Goal: Navigation & Orientation: Find specific page/section

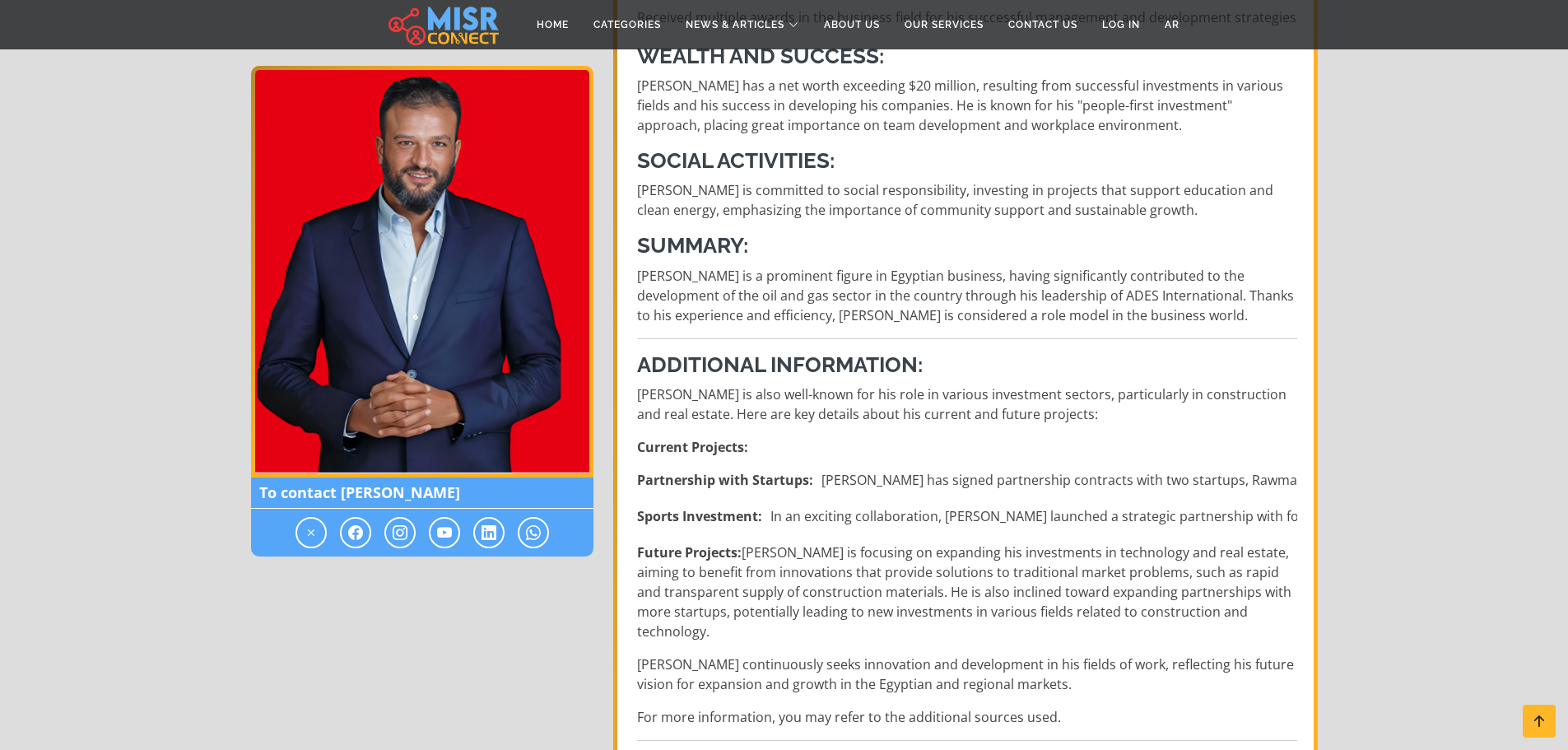
scroll to position [905, 0]
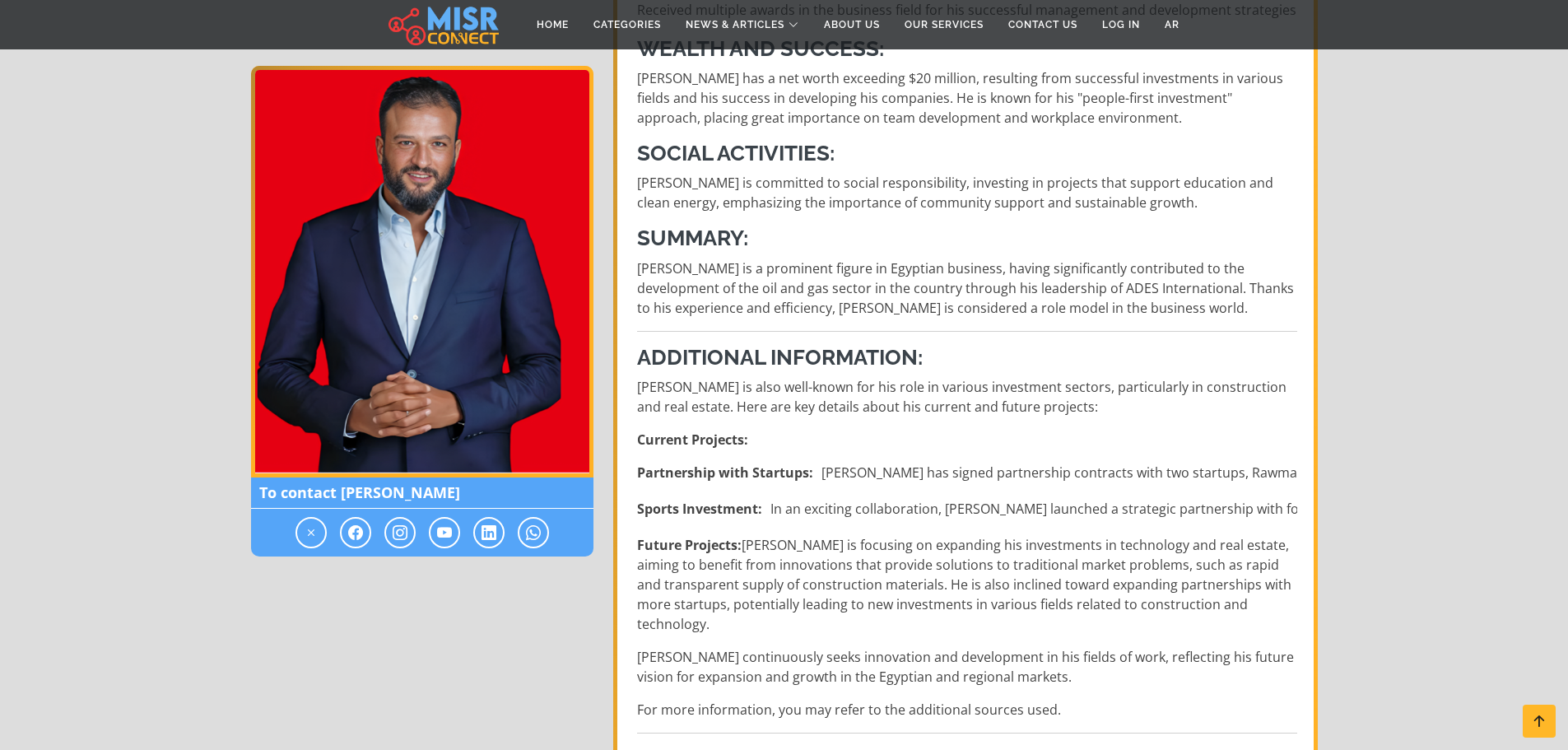
click at [1250, 507] on li "Sports Investment: In an exciting collaboration, Abbas launched a strategic par…" at bounding box center [967, 509] width 660 height 19
click at [1391, 458] on section "Ayman Mamdouh Abbas Ayman Mamdouh Abbas Biography of Ayman Mamdouh Abbas To con…" at bounding box center [784, 345] width 1568 height 2238
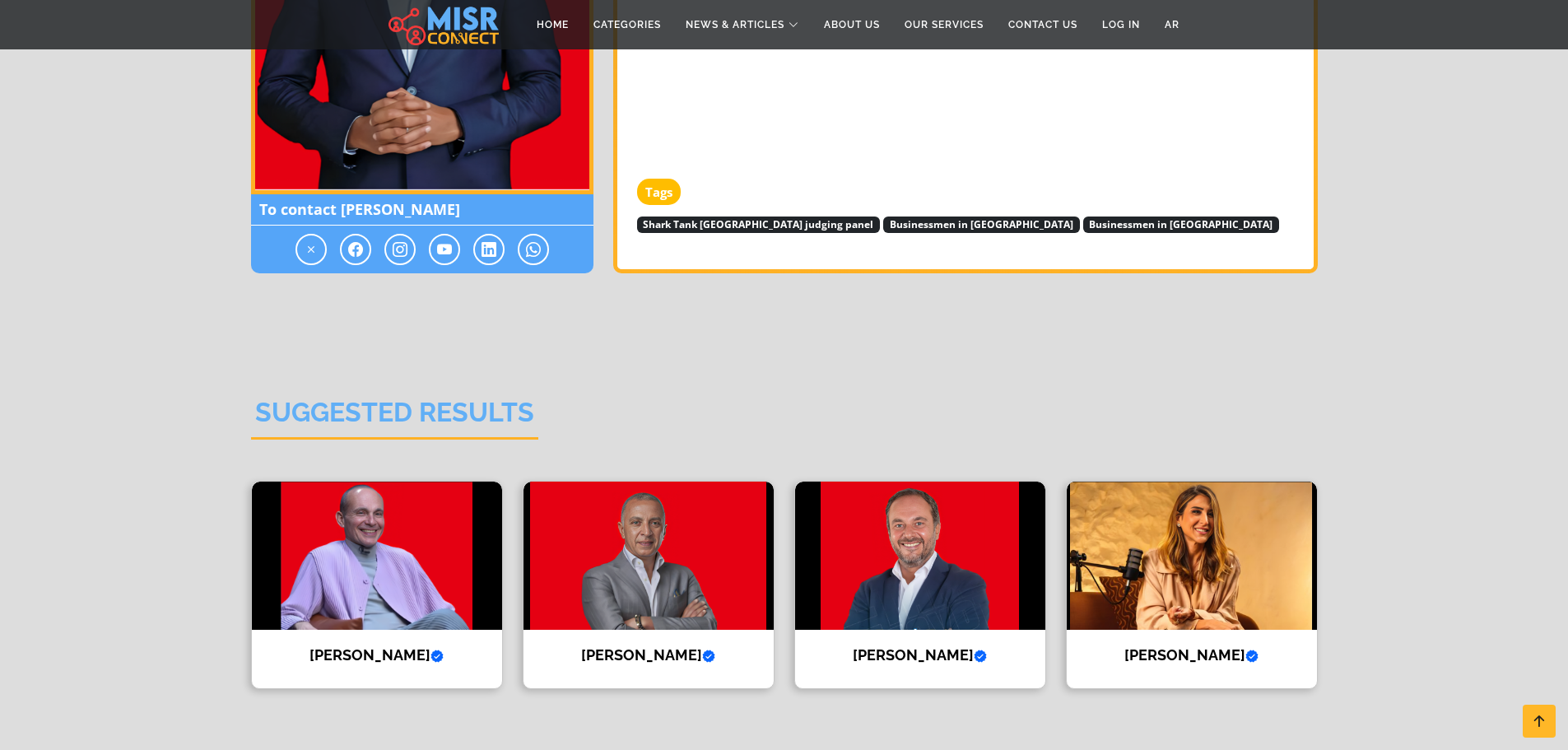
scroll to position [2057, 0]
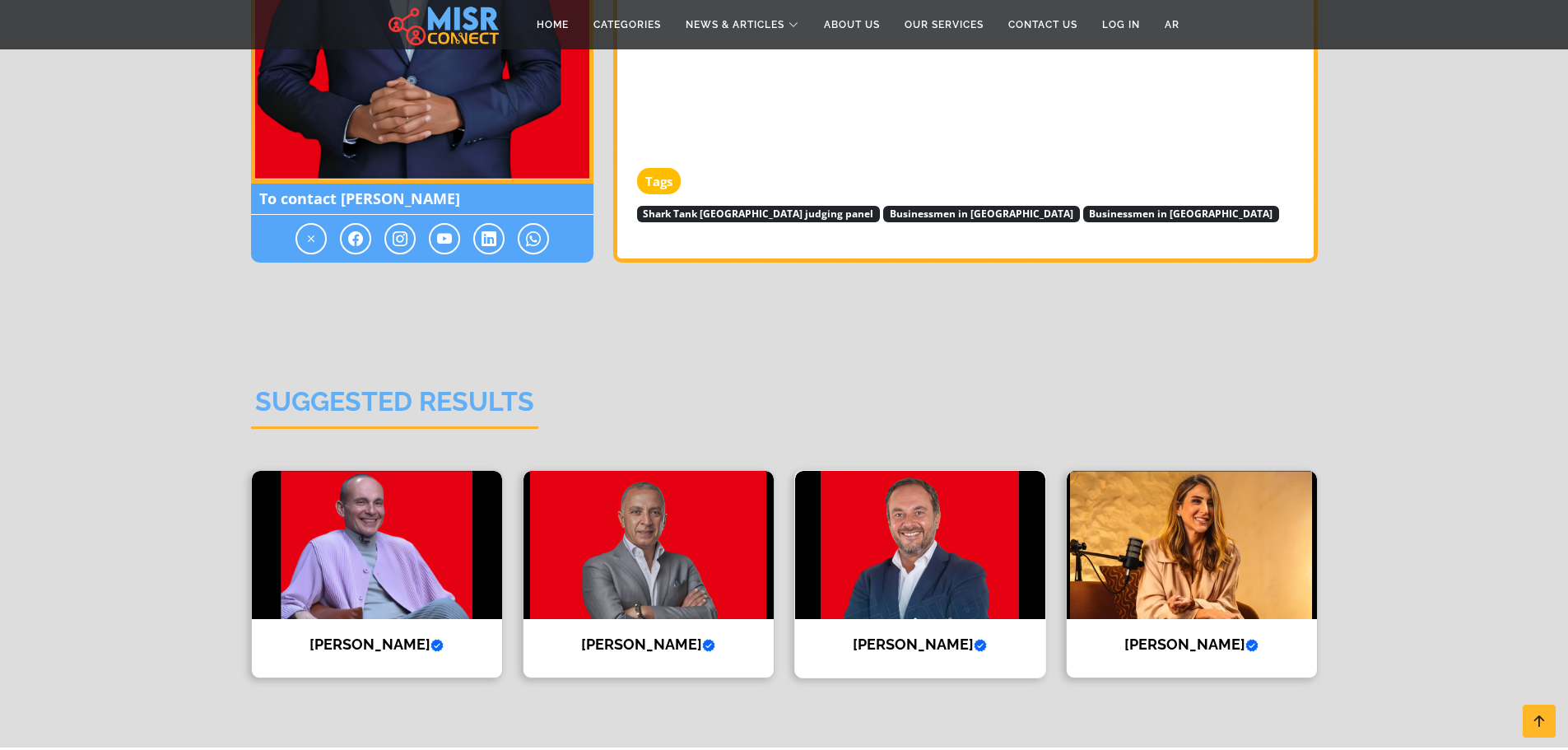
click at [896, 576] on img at bounding box center [919, 544] width 250 height 148
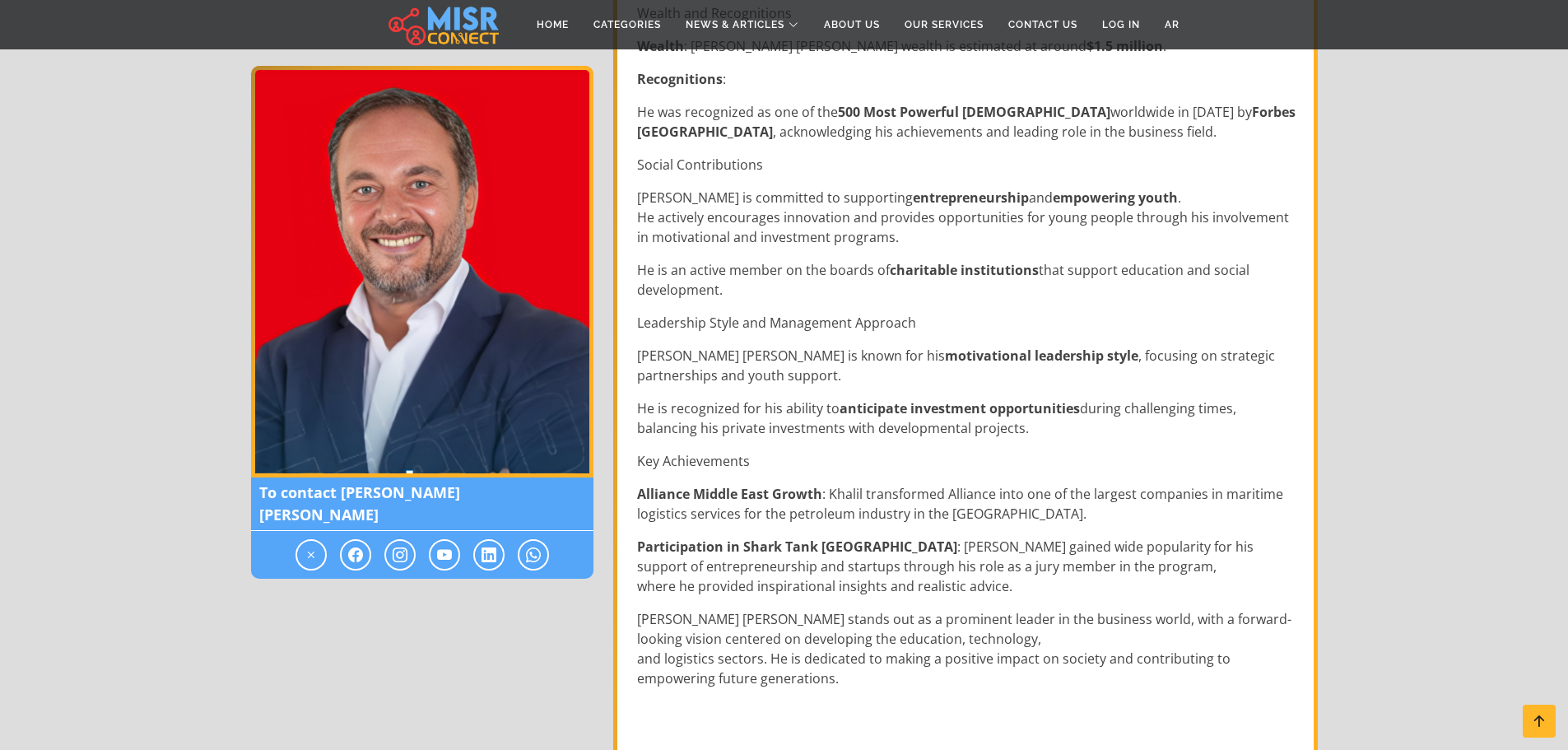
scroll to position [1481, 0]
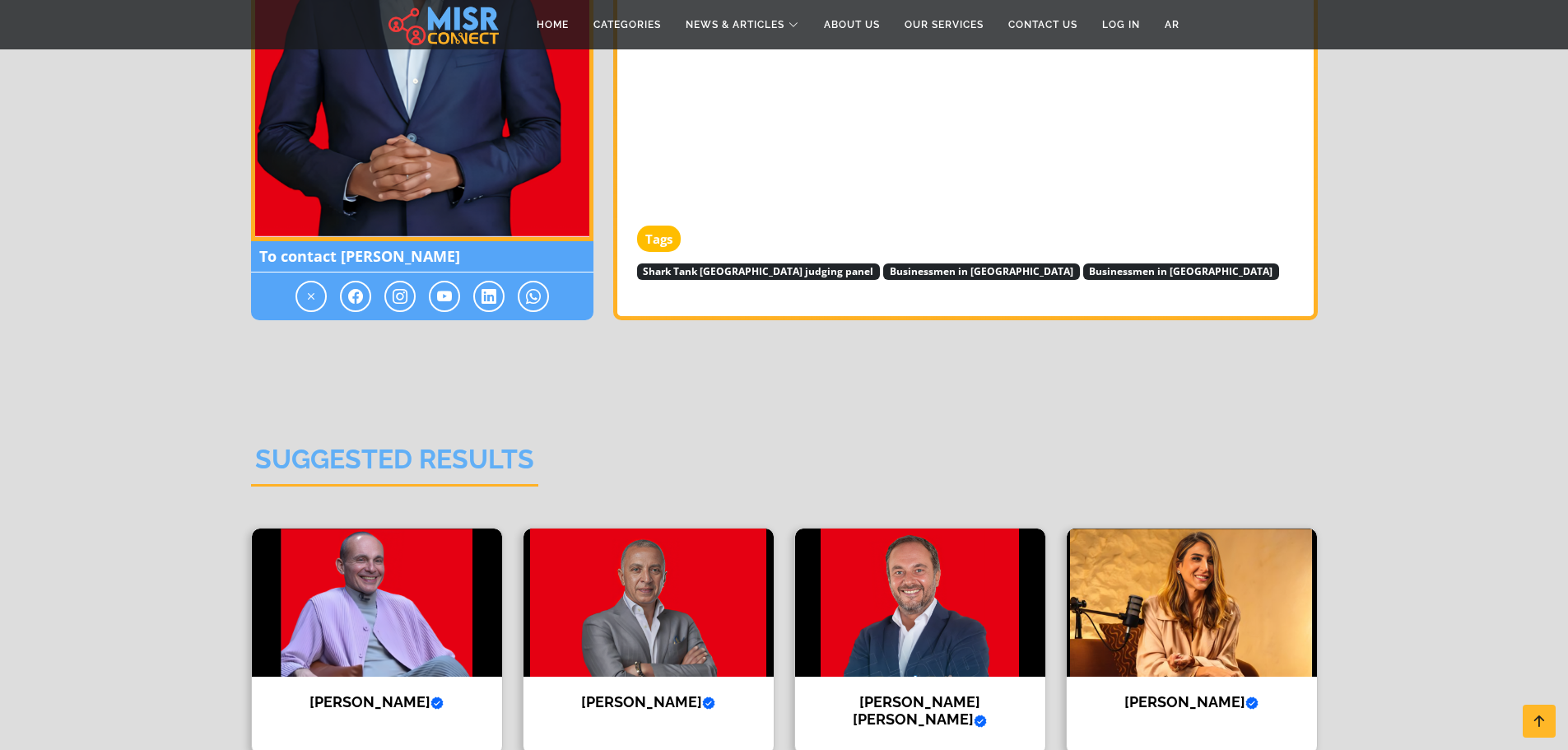
scroll to position [2057, 0]
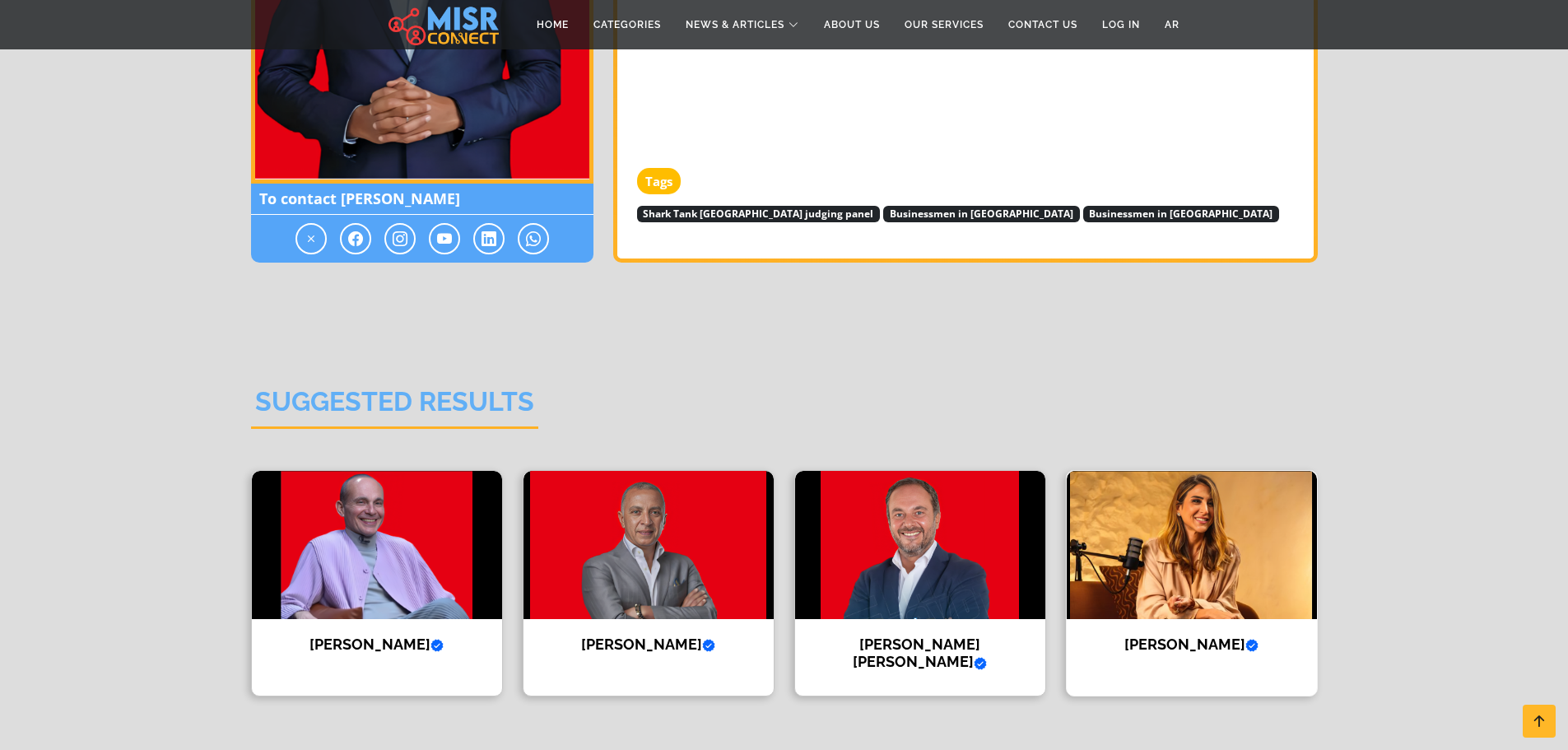
click at [1295, 548] on img at bounding box center [1191, 544] width 250 height 148
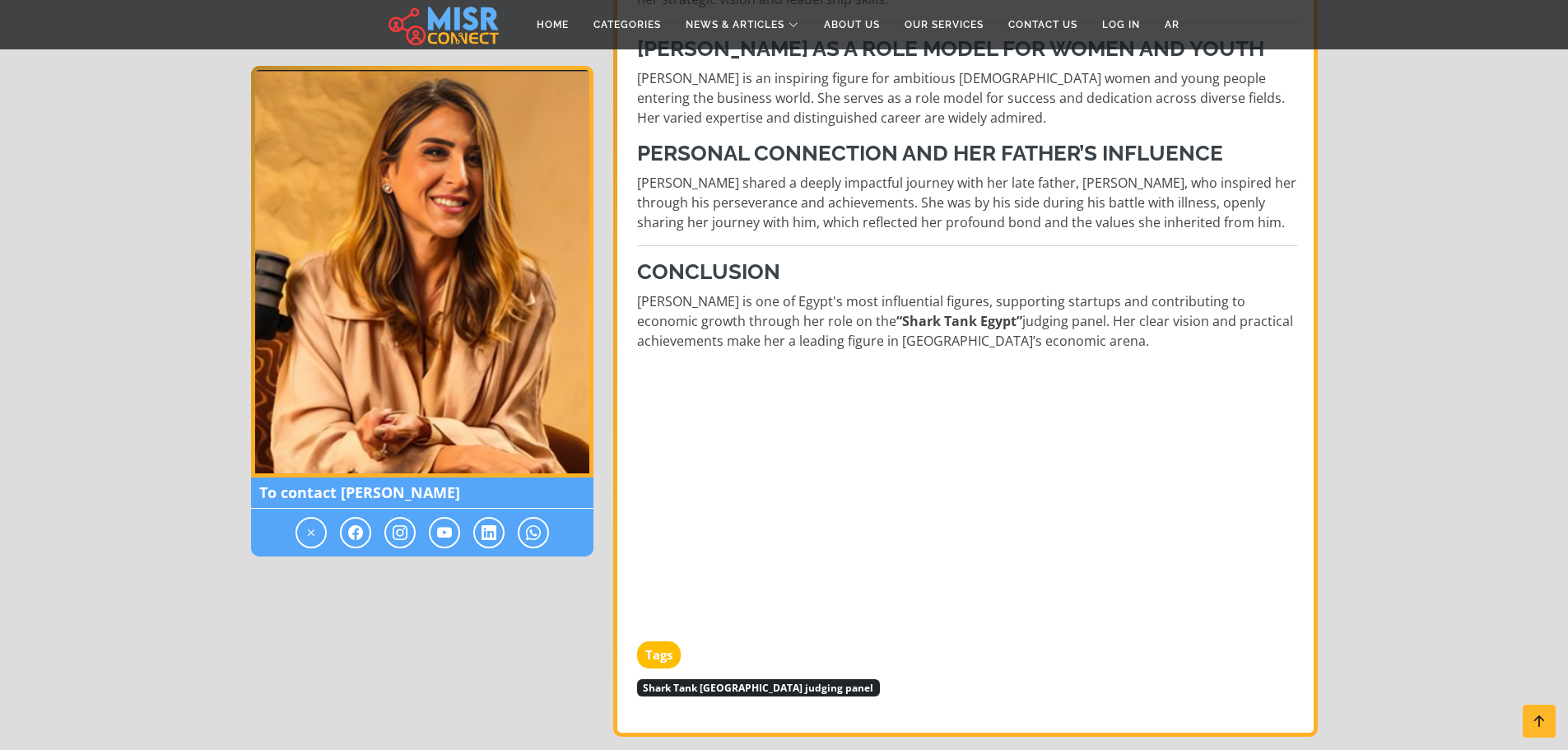
scroll to position [1481, 0]
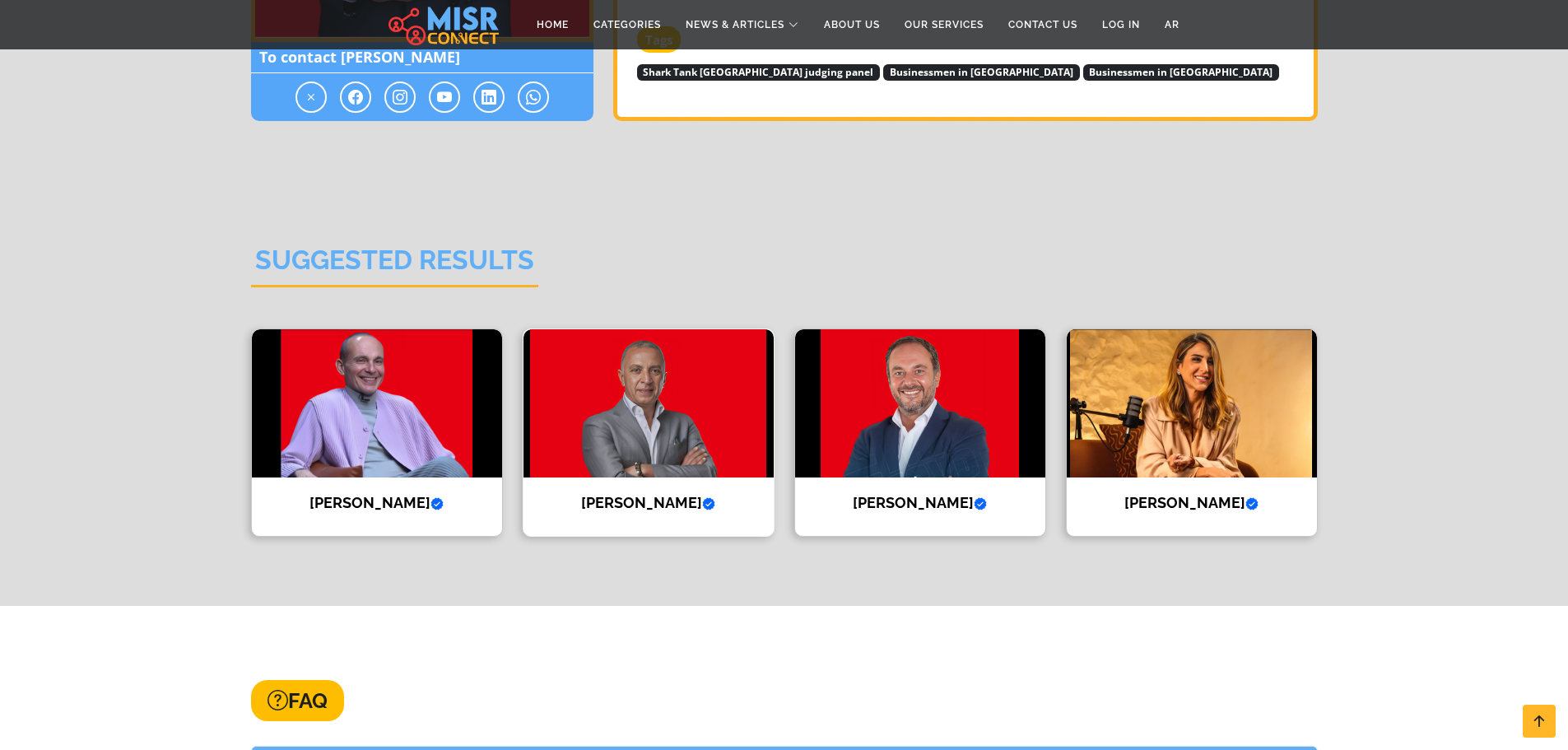
scroll to position [2196, 0]
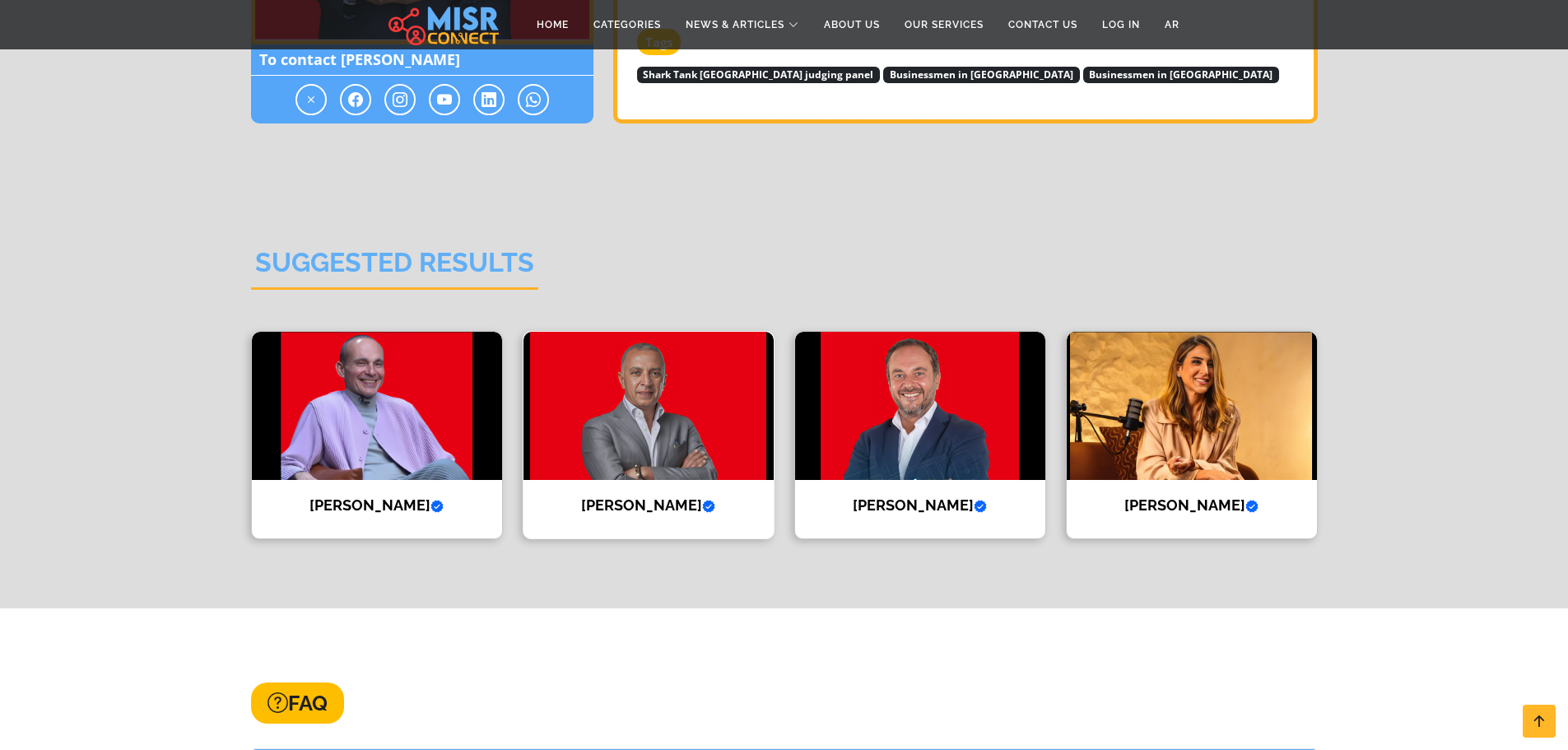
click at [643, 404] on img at bounding box center [648, 405] width 250 height 148
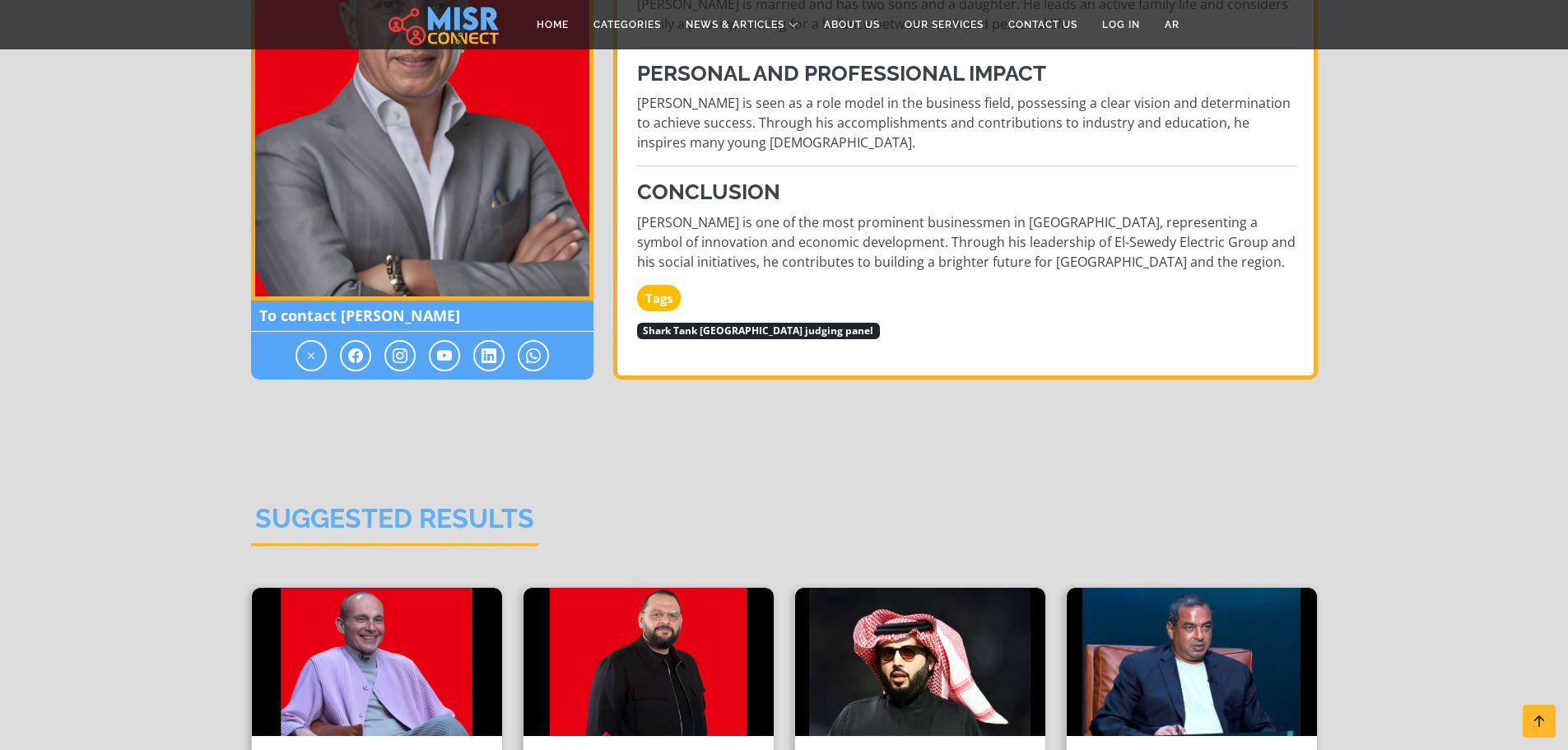
scroll to position [1481, 0]
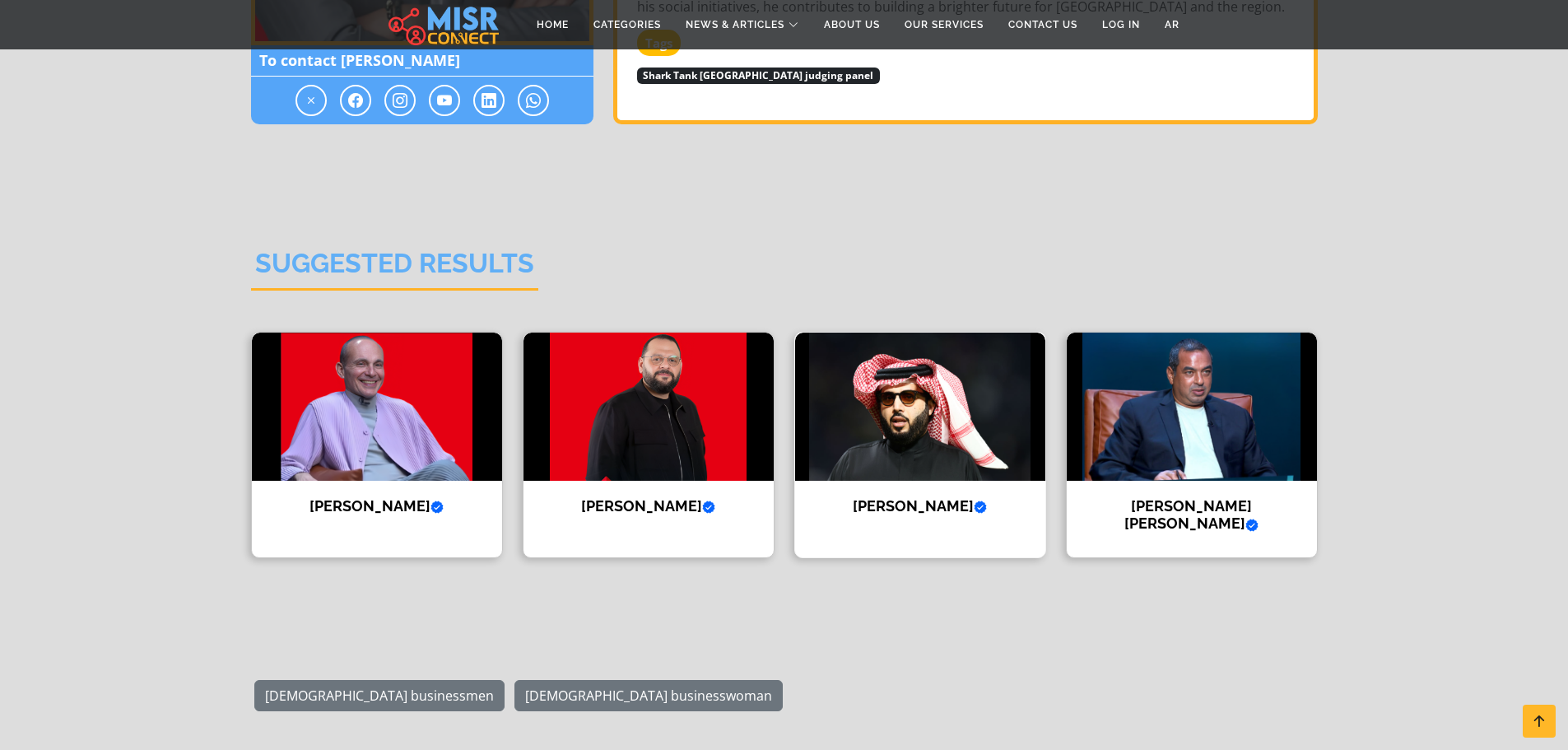
click at [896, 381] on img at bounding box center [919, 405] width 250 height 148
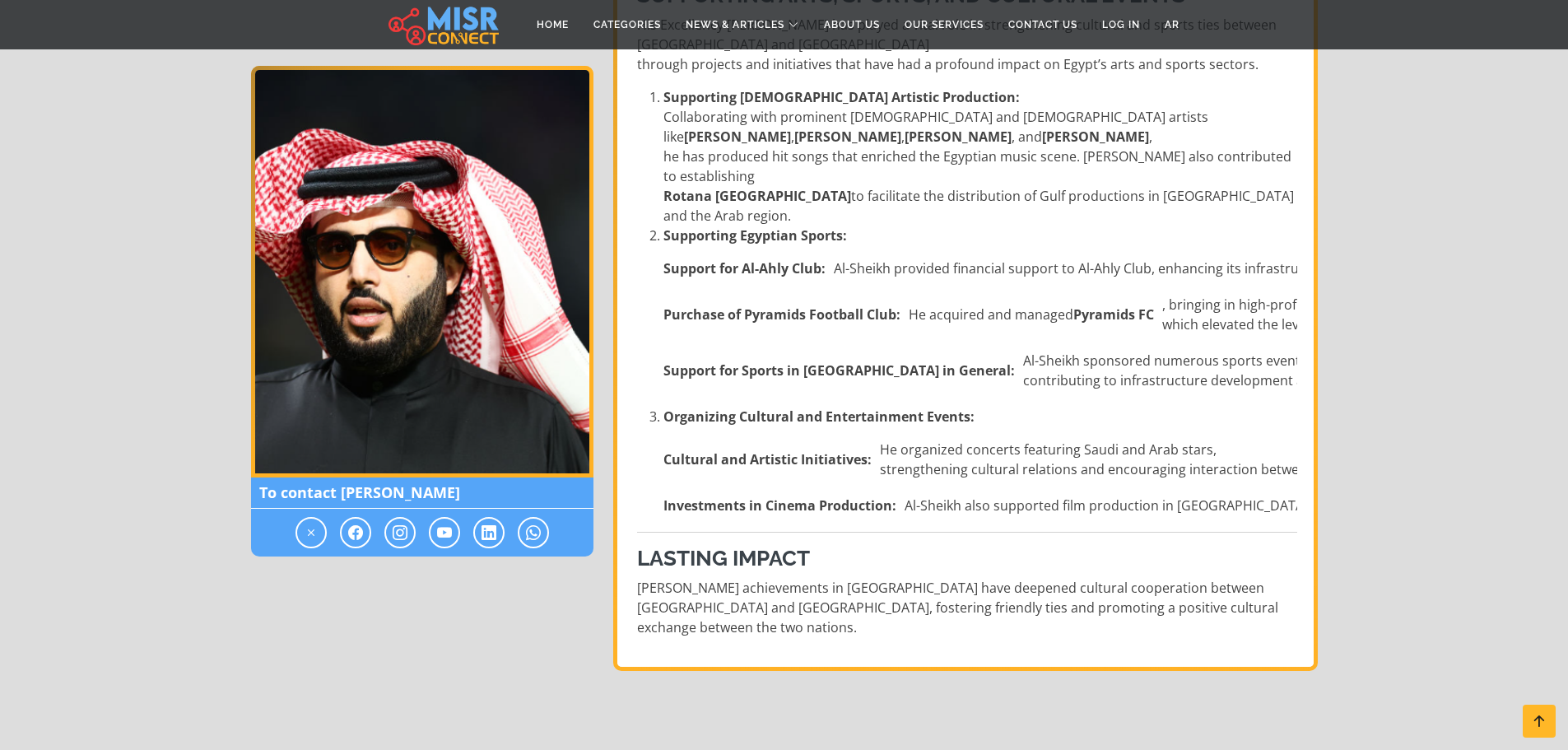
scroll to position [2304, 0]
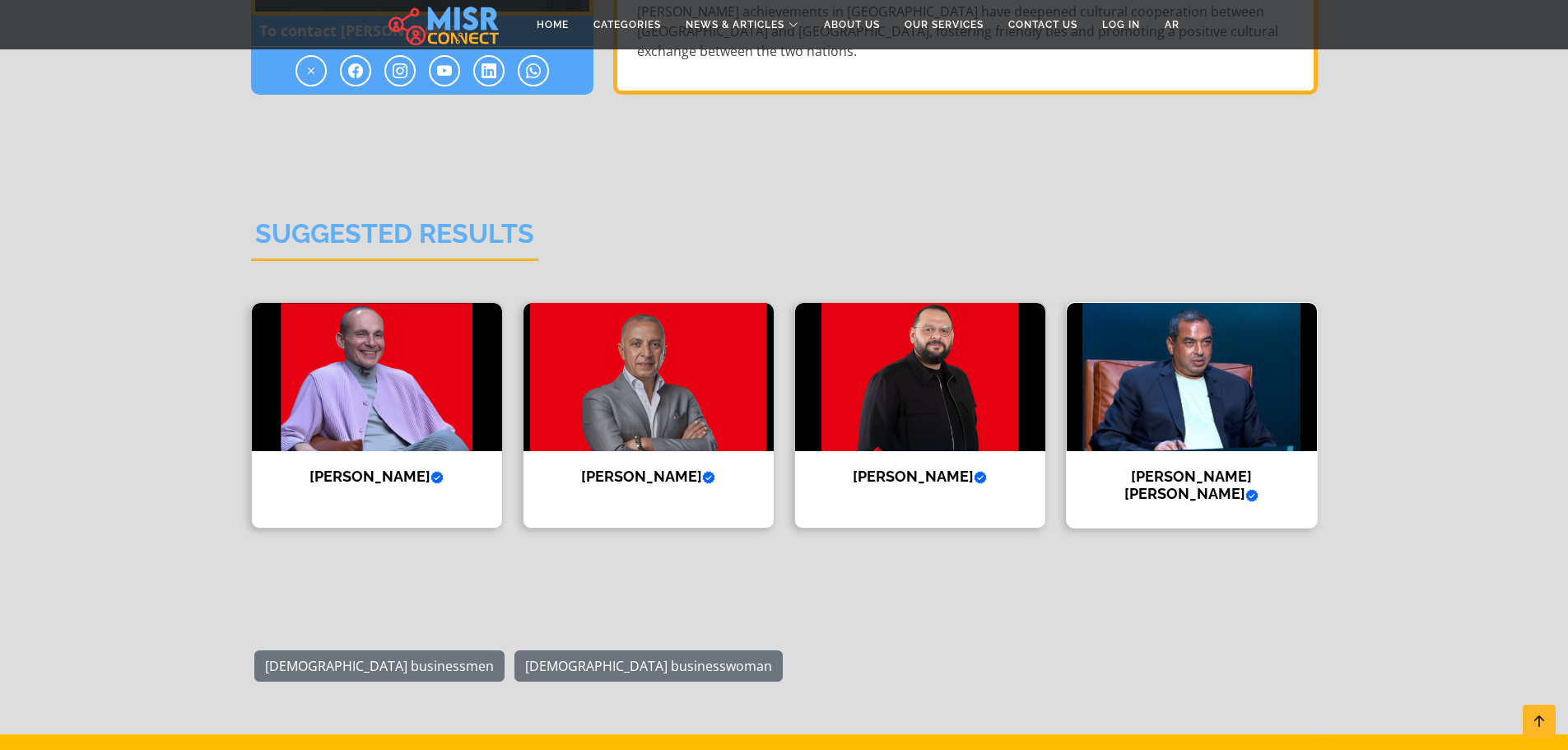
click at [1144, 309] on img at bounding box center [1191, 376] width 250 height 148
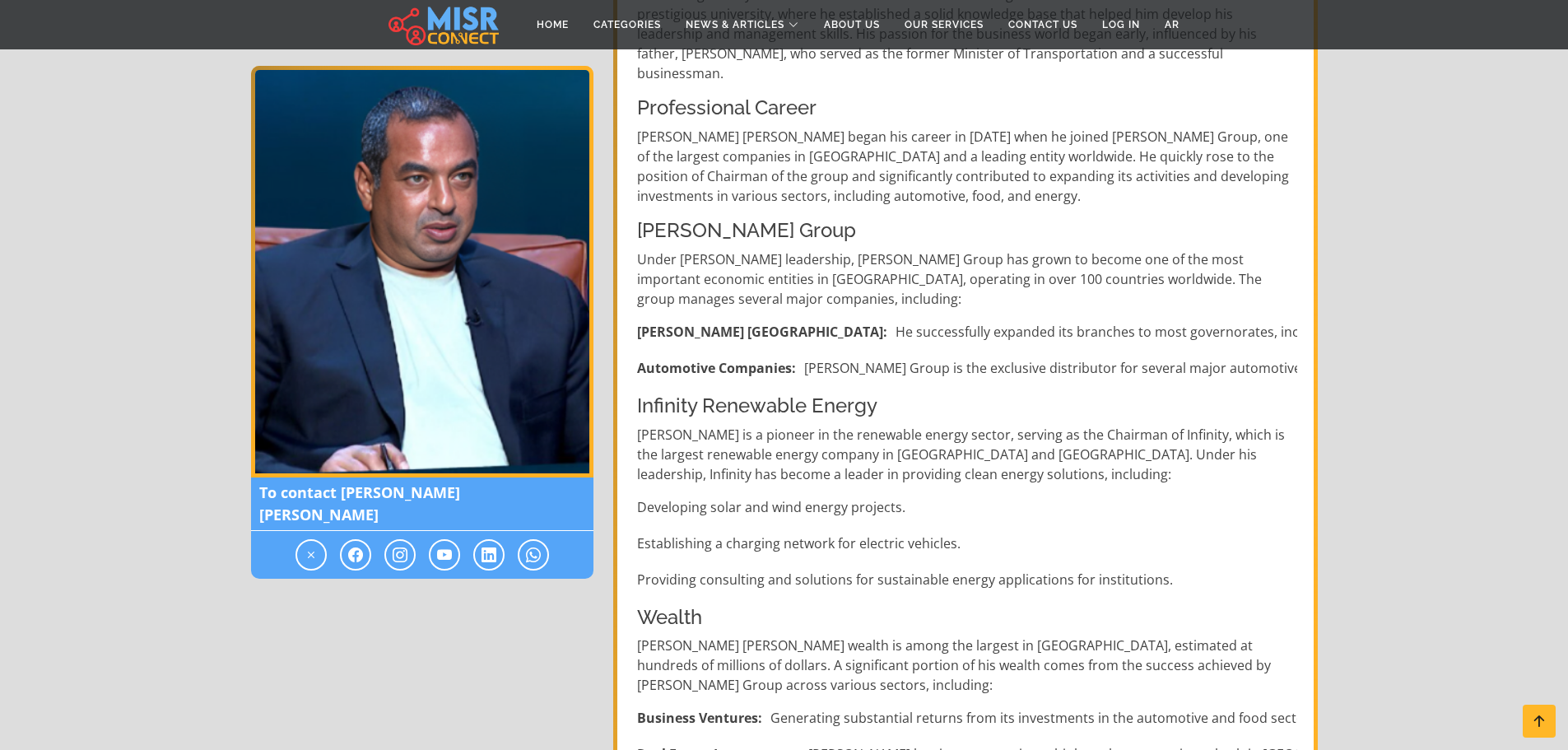
scroll to position [576, 0]
